Goal: Navigation & Orientation: Find specific page/section

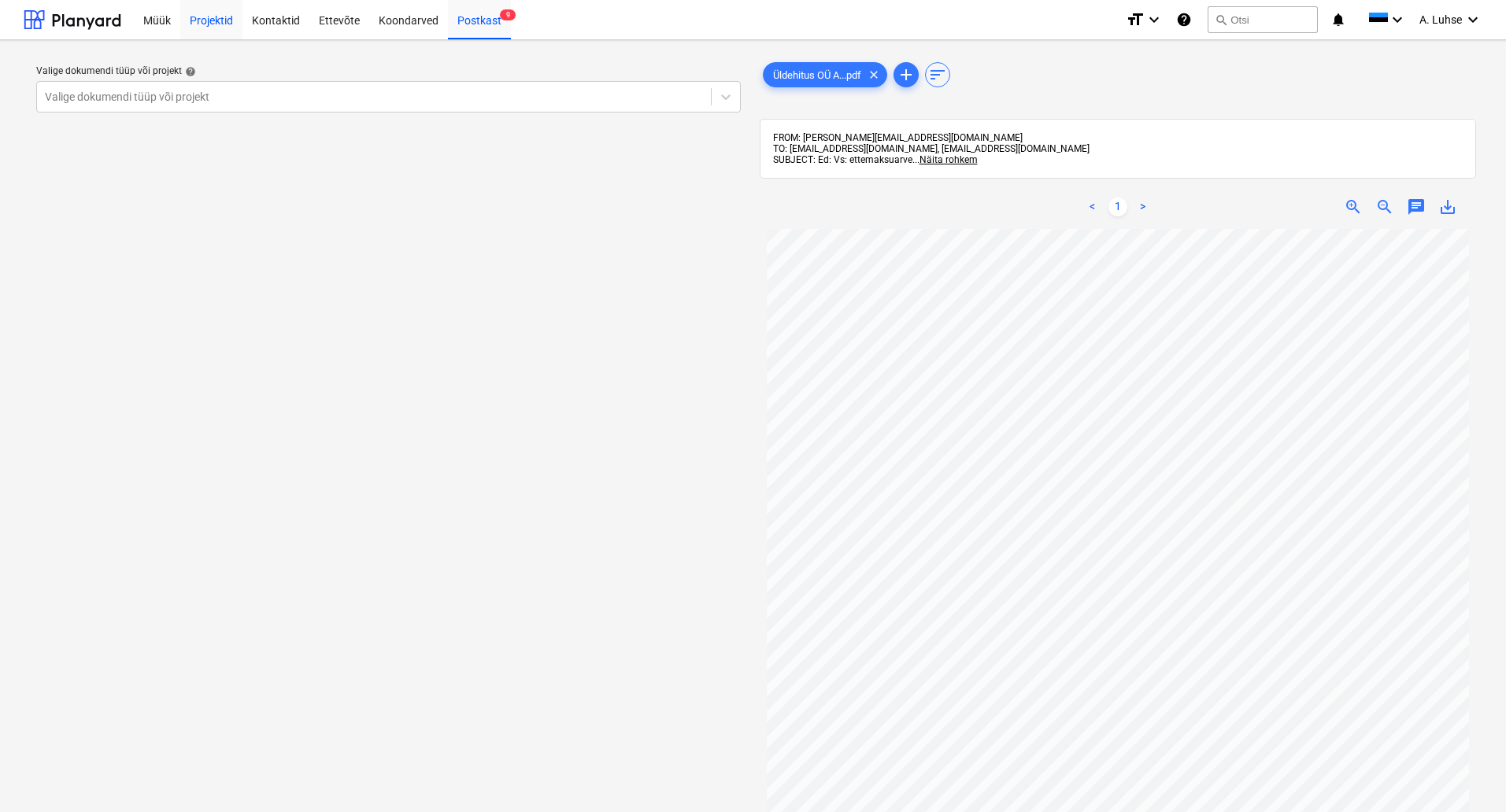
click at [219, 22] on div "Projektid" at bounding box center [212, 19] width 62 height 40
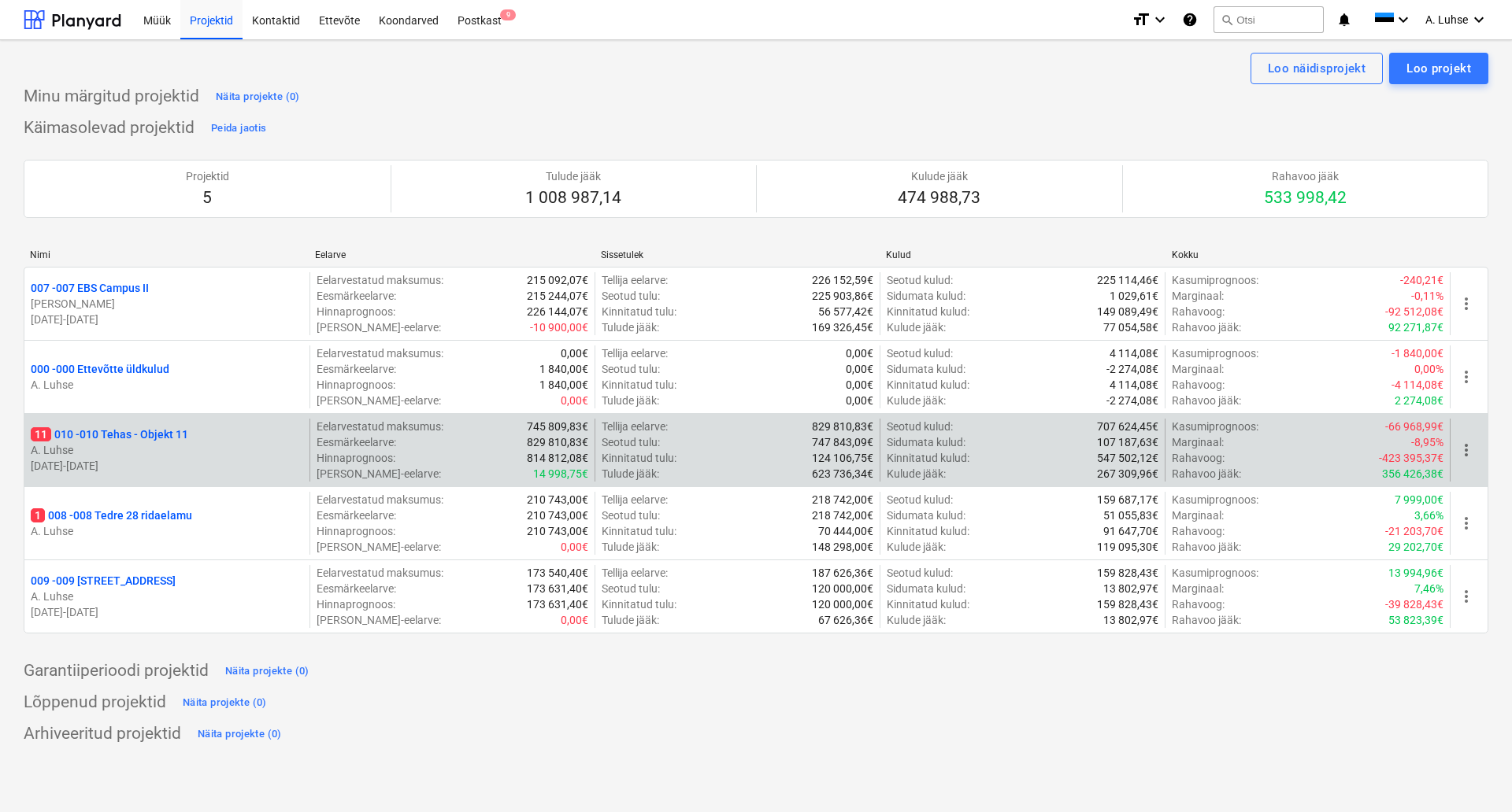
click at [142, 437] on p "11 010 - 010 Tehas - Objekt 11" at bounding box center [109, 433] width 158 height 16
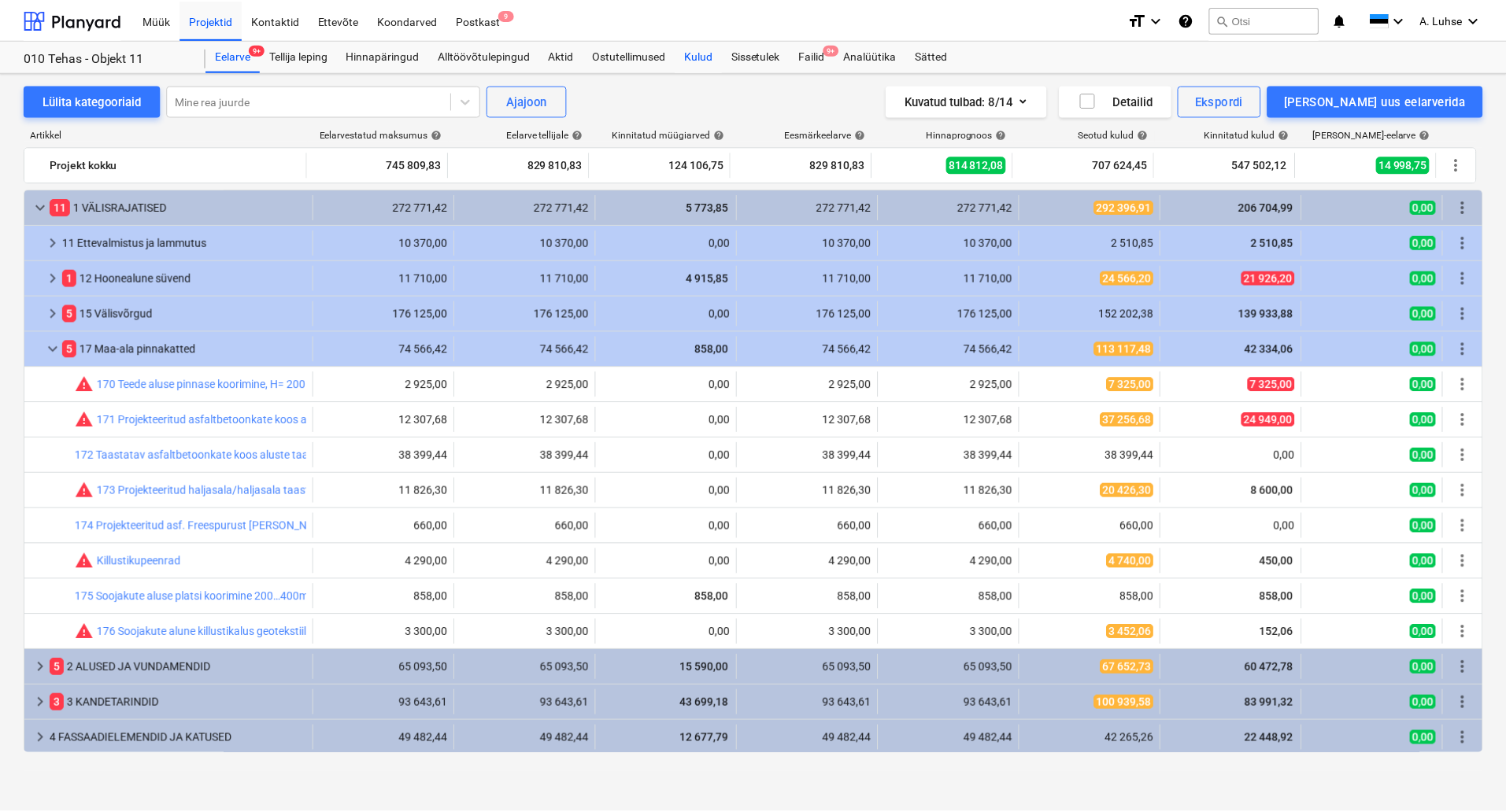
scroll to position [73, 0]
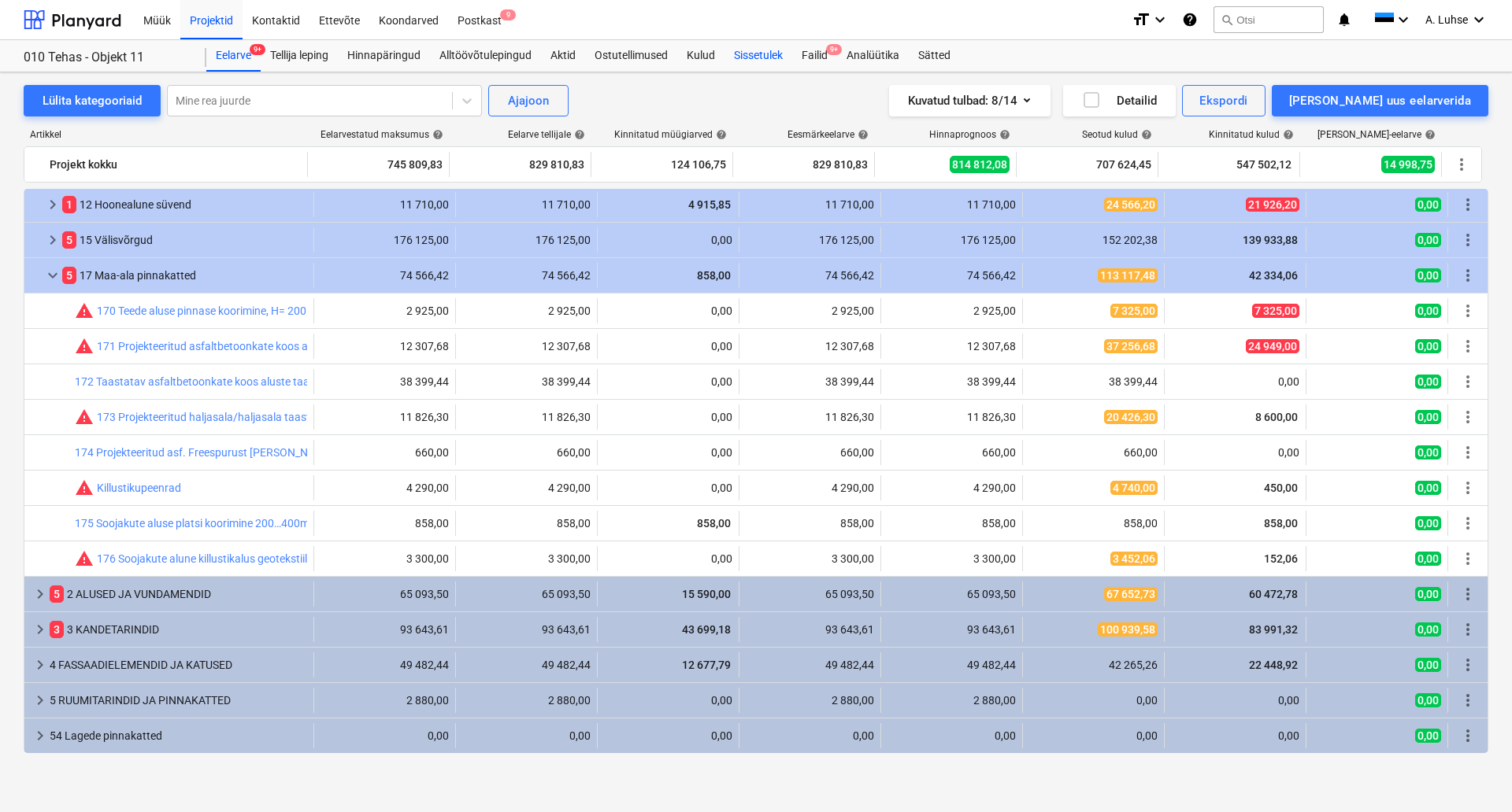
click at [756, 56] on div "Sissetulek" at bounding box center [758, 56] width 68 height 31
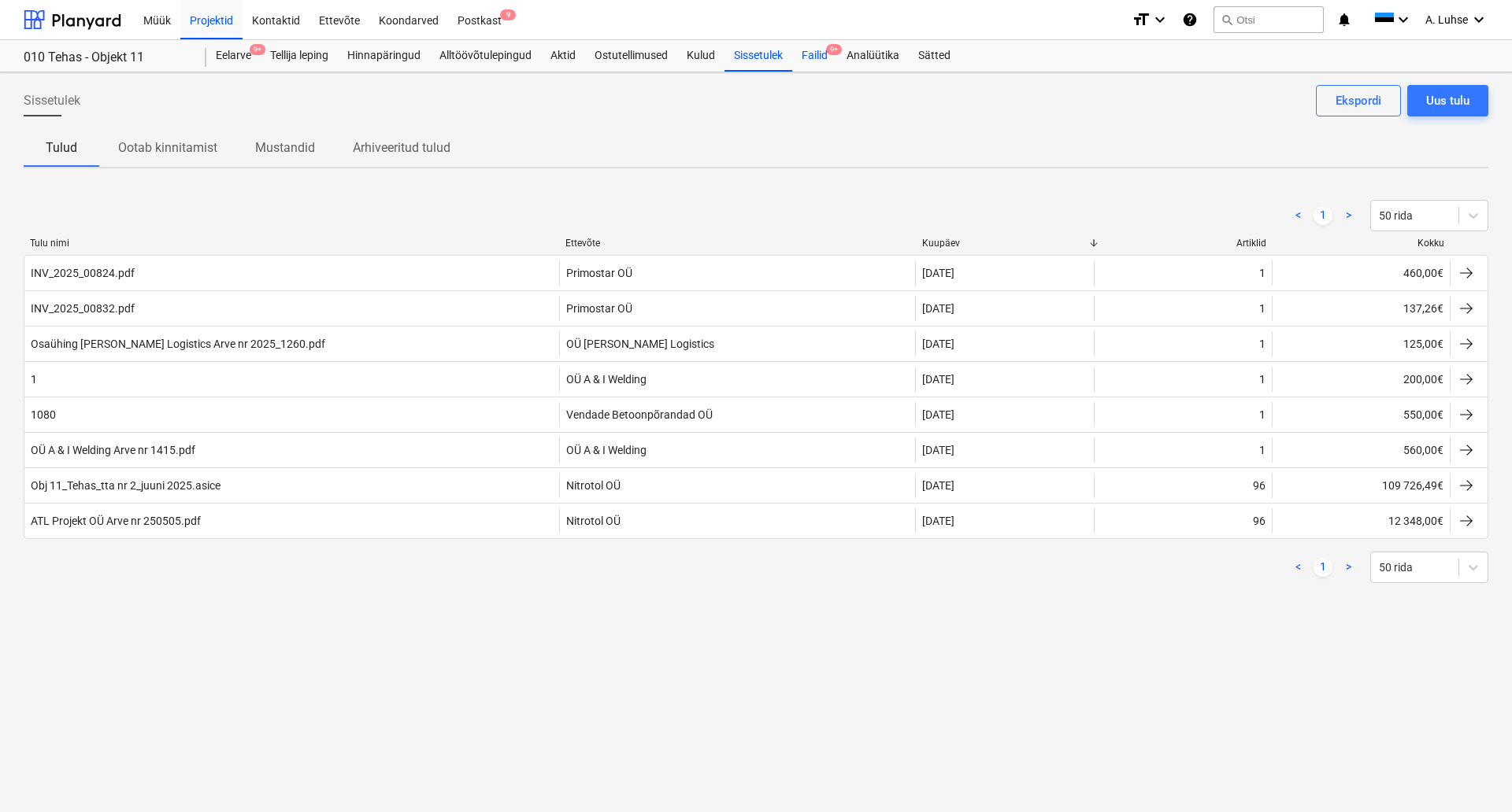
click at [835, 58] on div "Failid 9+" at bounding box center [814, 56] width 45 height 31
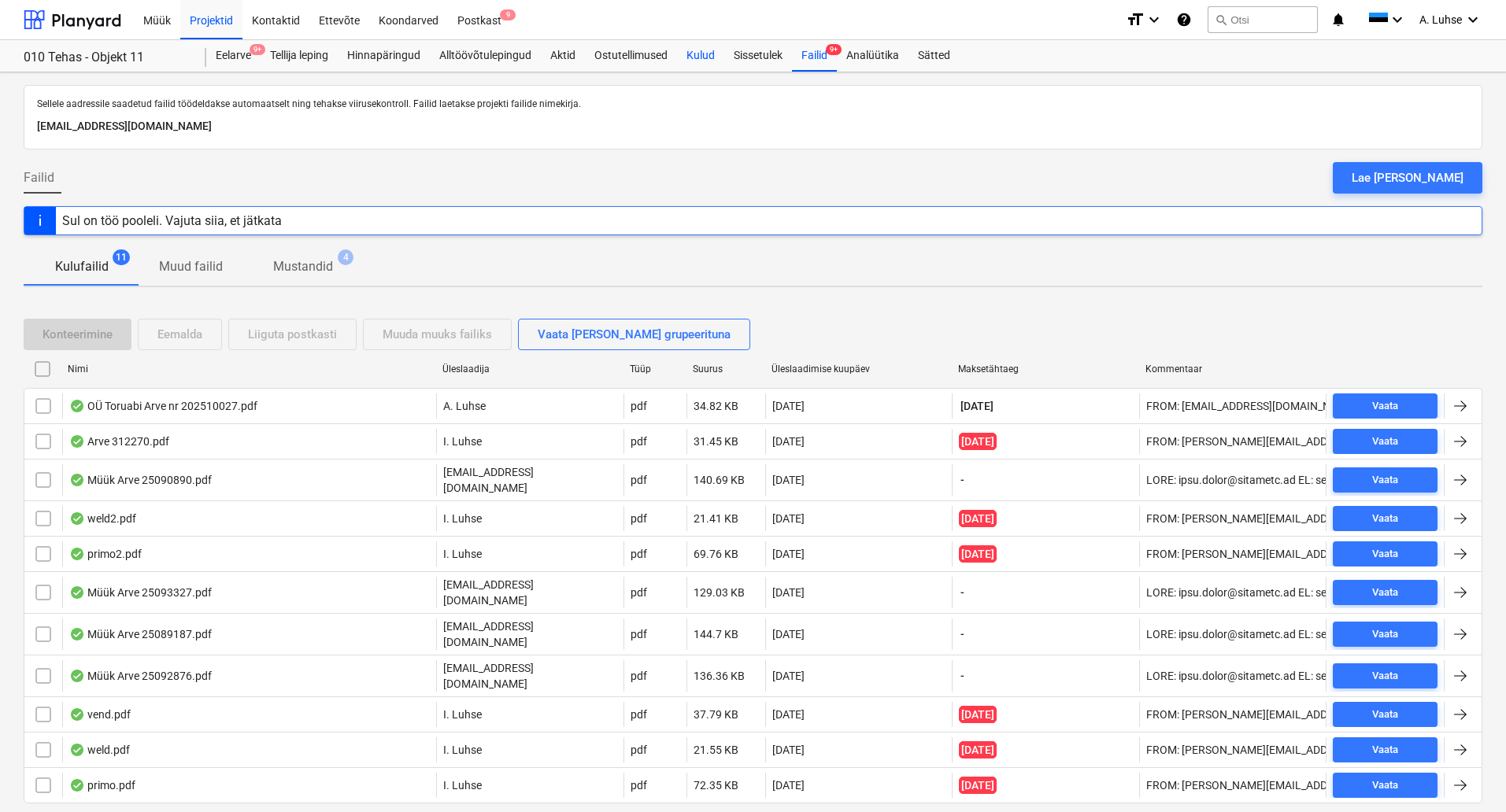
click at [694, 56] on div "Kulud" at bounding box center [701, 56] width 48 height 31
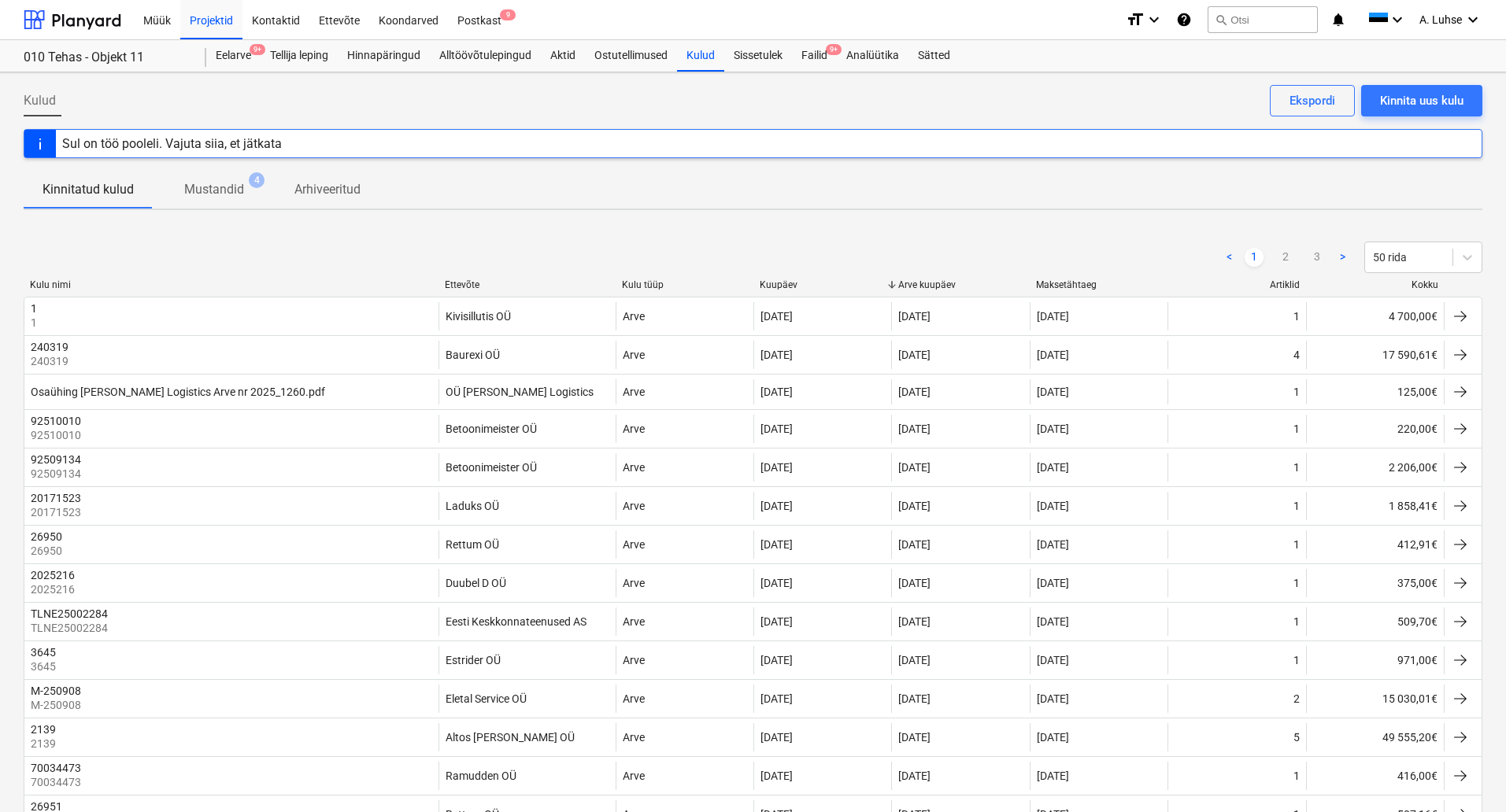
click at [456, 280] on div "Ettevõte" at bounding box center [526, 285] width 164 height 11
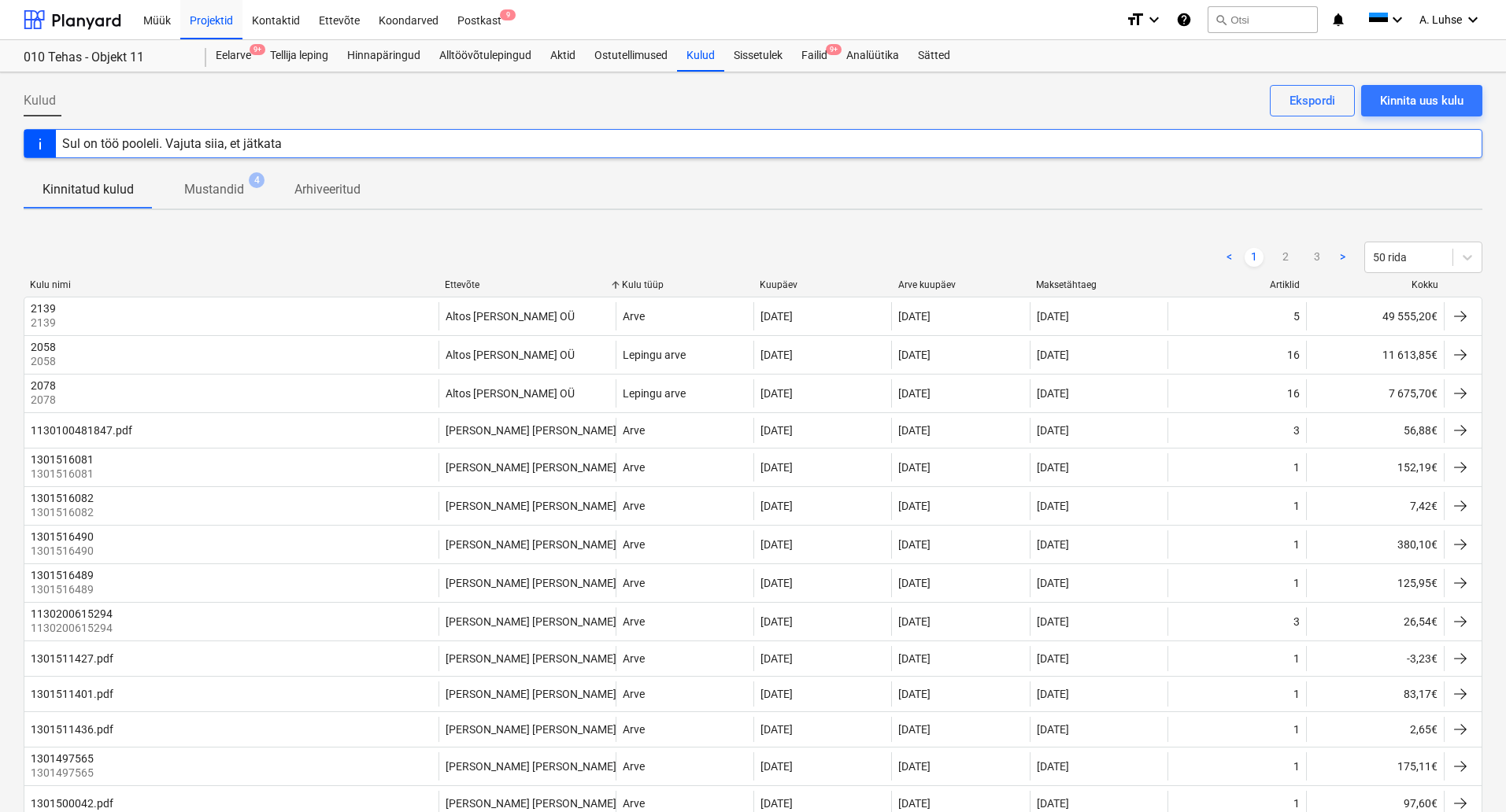
click at [221, 200] on span "Mustandid 4" at bounding box center [214, 190] width 123 height 29
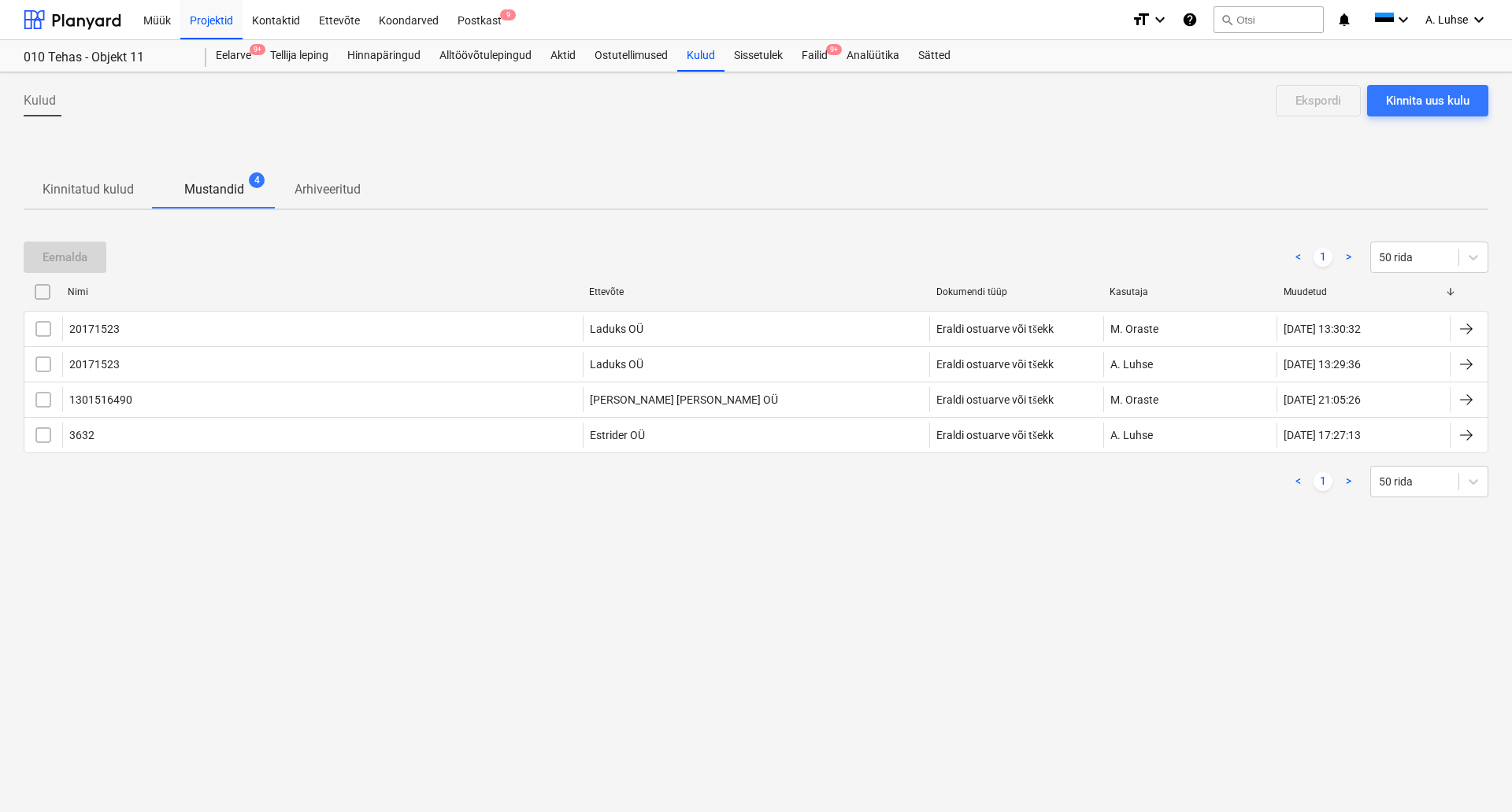
click at [110, 194] on p "Kinnitatud kulud" at bounding box center [88, 190] width 92 height 19
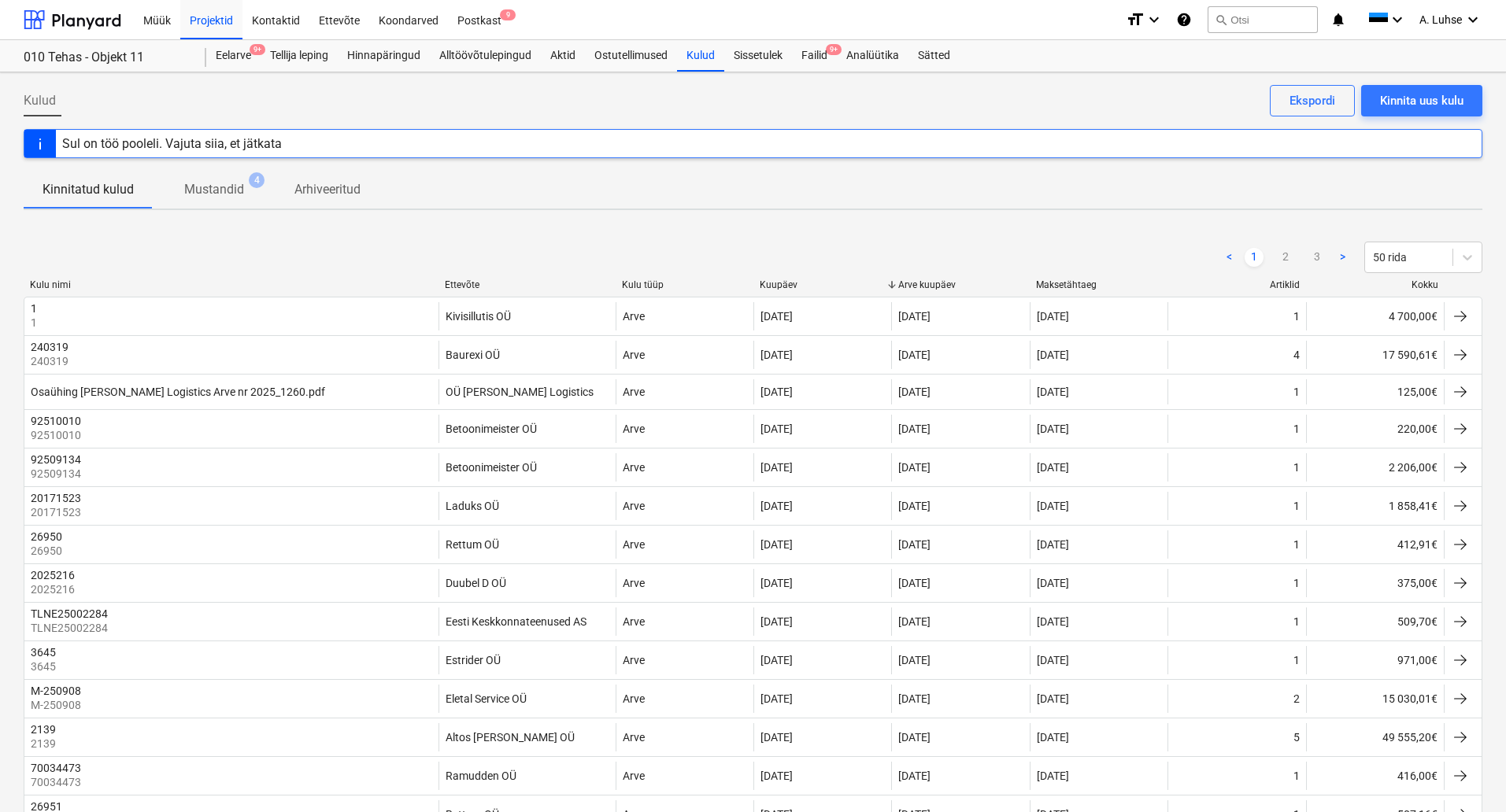
click at [450, 277] on div "< 1 2 3 > 50 rida" at bounding box center [753, 258] width 1458 height 44
click at [456, 283] on div "Ettevõte" at bounding box center [526, 285] width 164 height 11
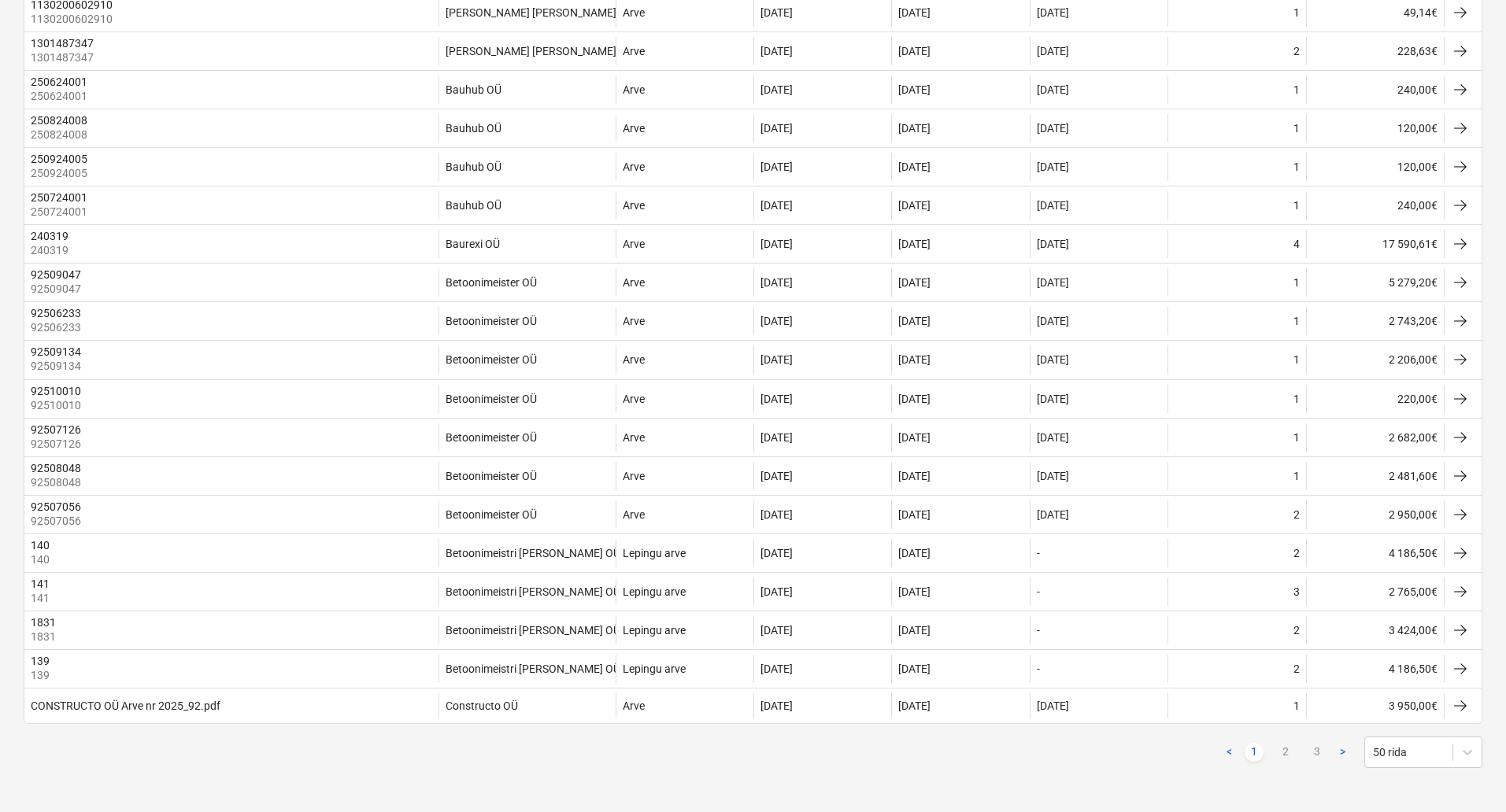
scroll to position [1502, 0]
click at [1287, 751] on link "2" at bounding box center [1285, 752] width 19 height 19
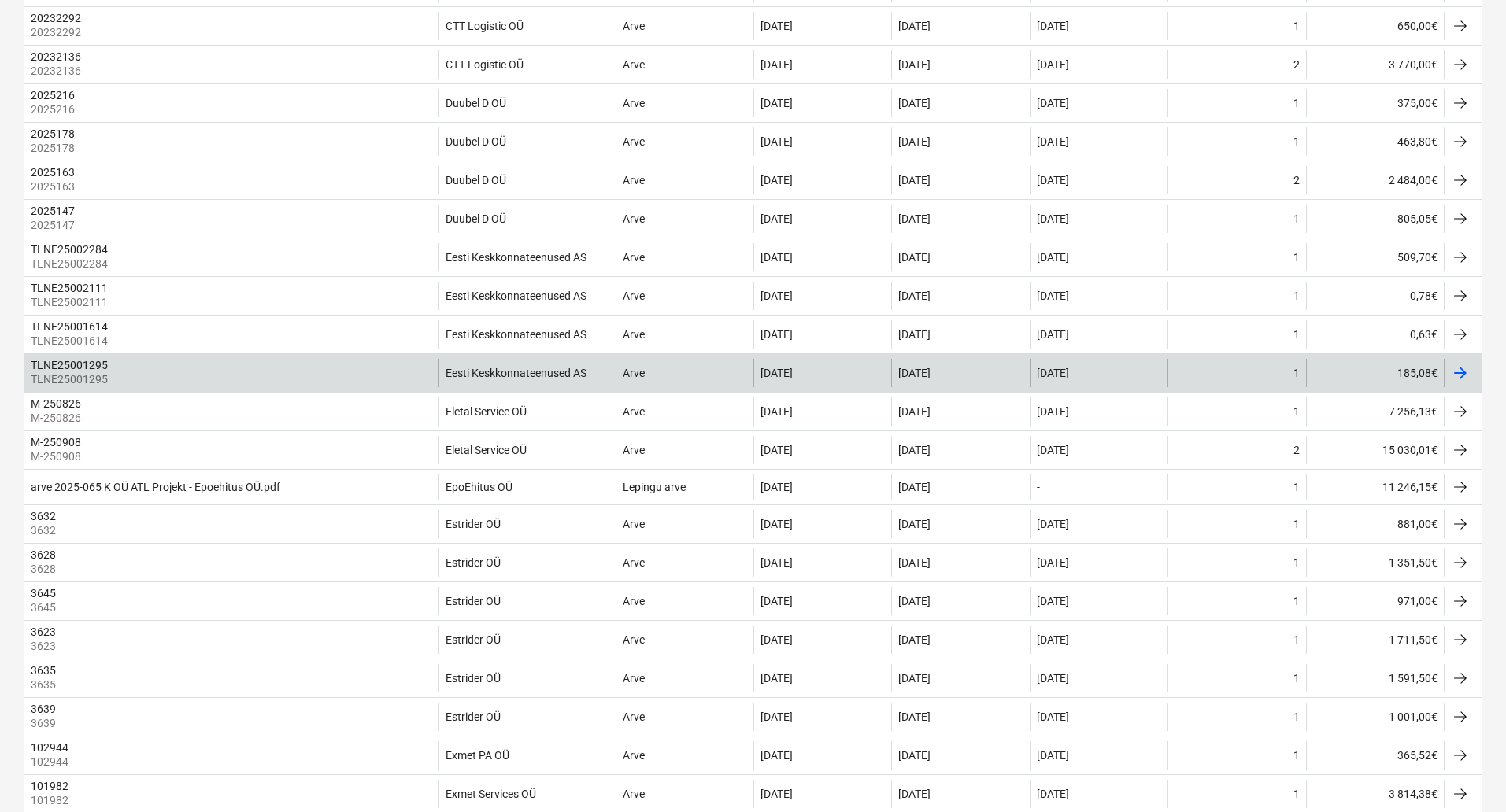
scroll to position [330, 0]
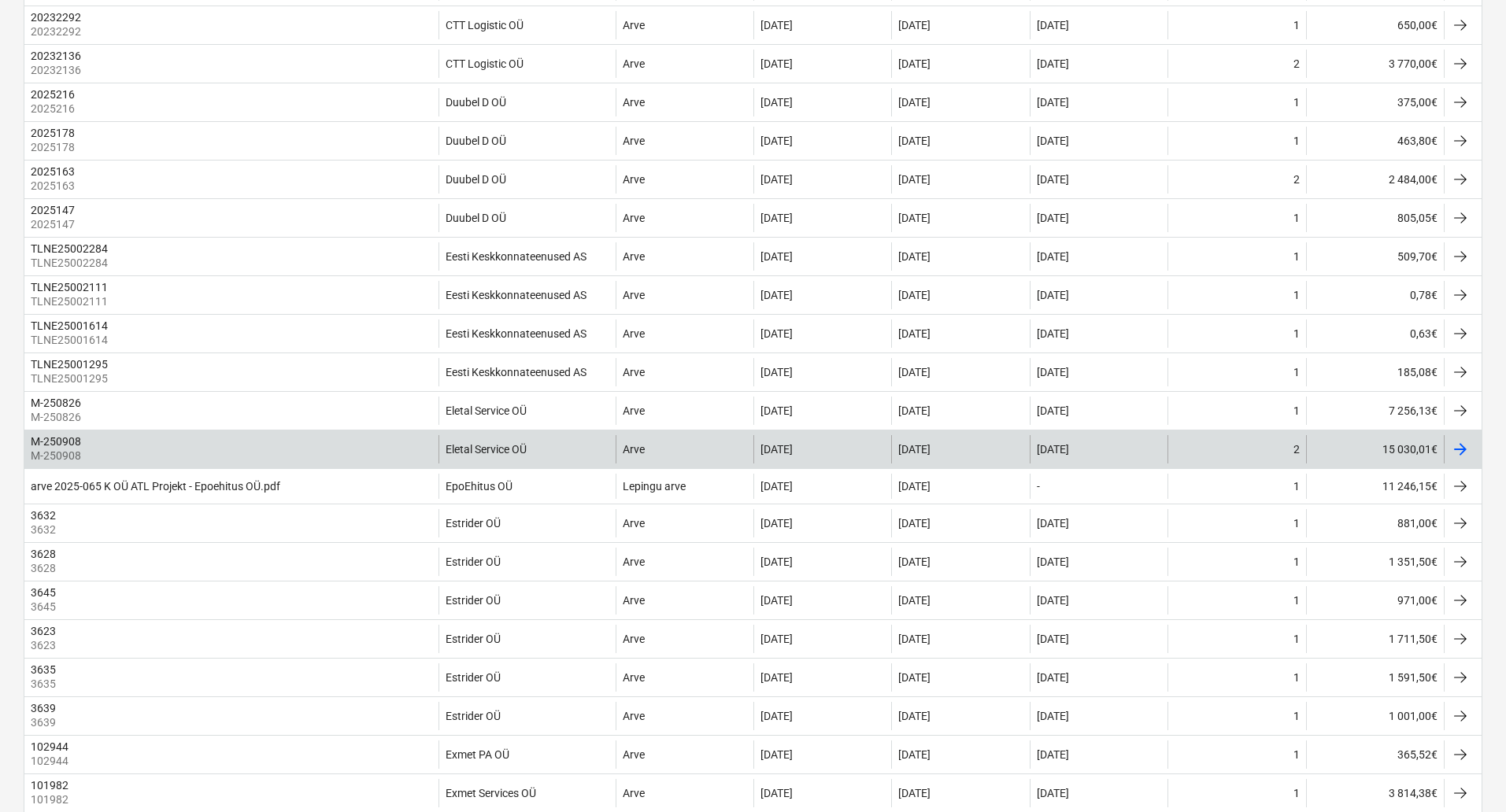
click at [552, 464] on div "Eletal Service OÜ" at bounding box center [526, 449] width 177 height 28
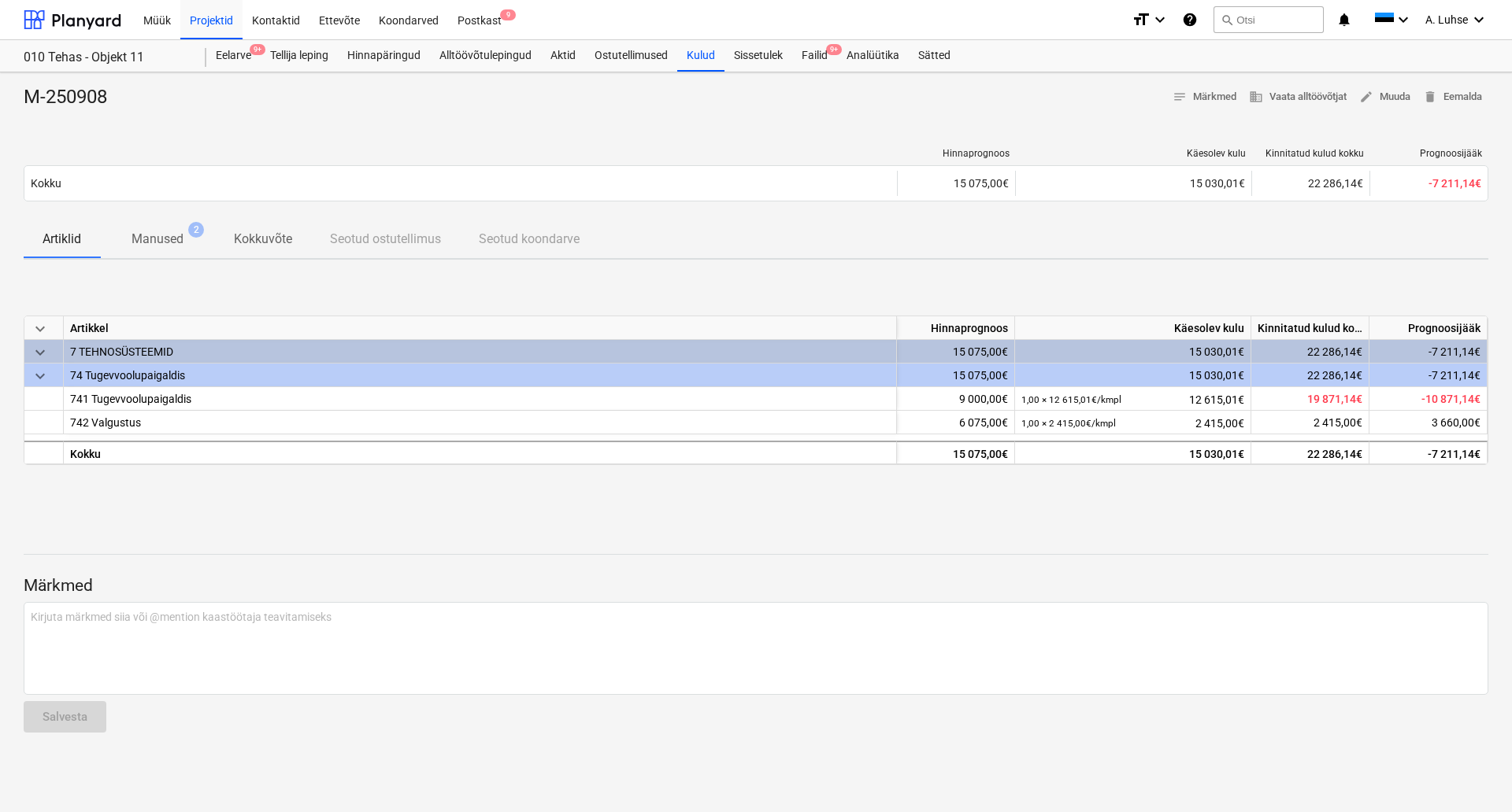
click at [725, 293] on div "keyboard_arrow_down Artikkel Hinnaprognoos Käesolev kulu Kinnitatud kulud kokku…" at bounding box center [756, 390] width 1464 height 236
click at [949, 547] on div "Märkmed Kirjuta märkmed siia või @mention kaastöötaja teavitamiseks ﻿ Salvesta" at bounding box center [756, 639] width 1464 height 212
